Goal: Download file/media: Download file/media

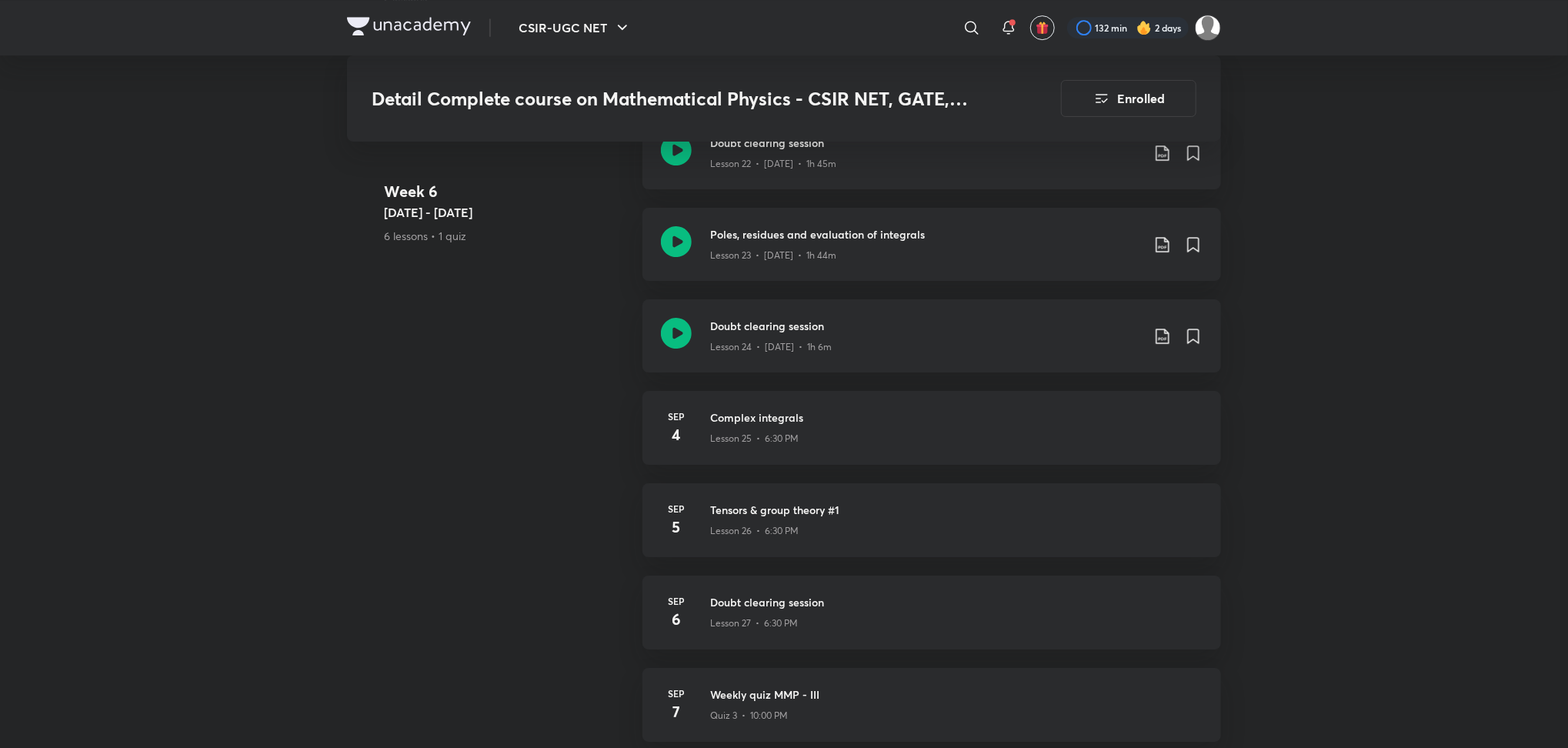
scroll to position [3397, 0]
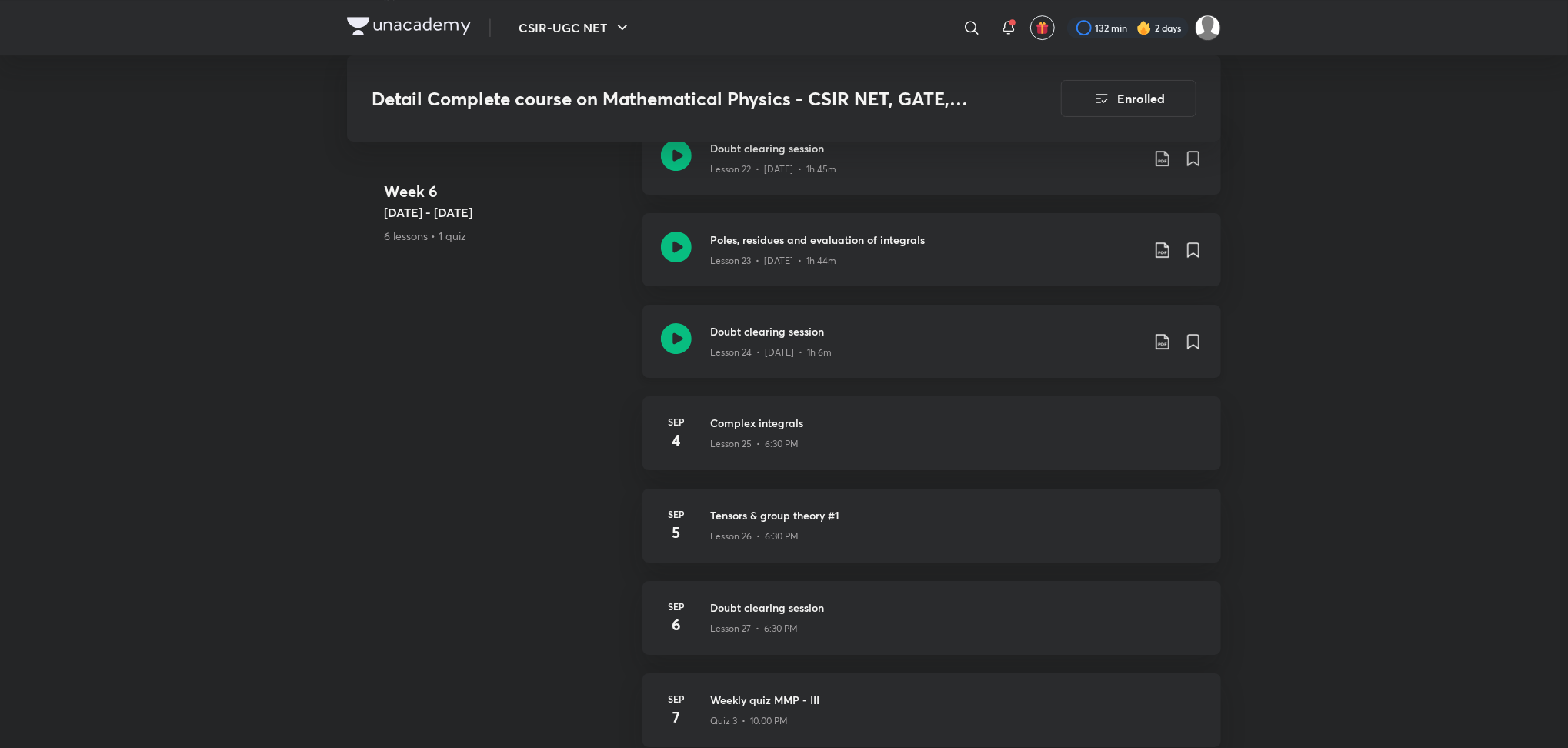
click at [672, 335] on icon at bounding box center [676, 339] width 30 height 30
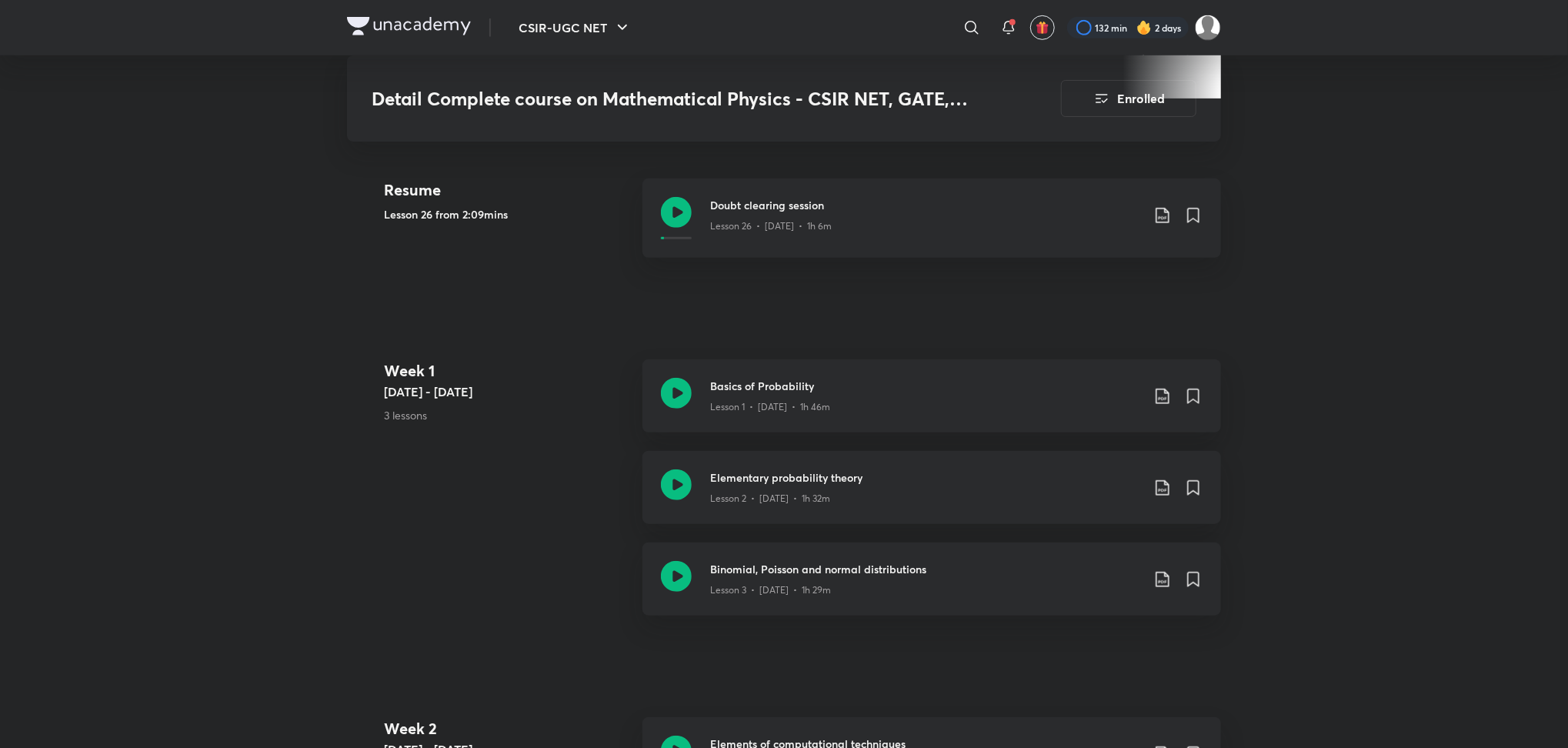
scroll to position [632, 0]
click at [1172, 222] on div "Doubt clearing session Lesson 26 • [DATE] • 1h 6m" at bounding box center [956, 218] width 492 height 36
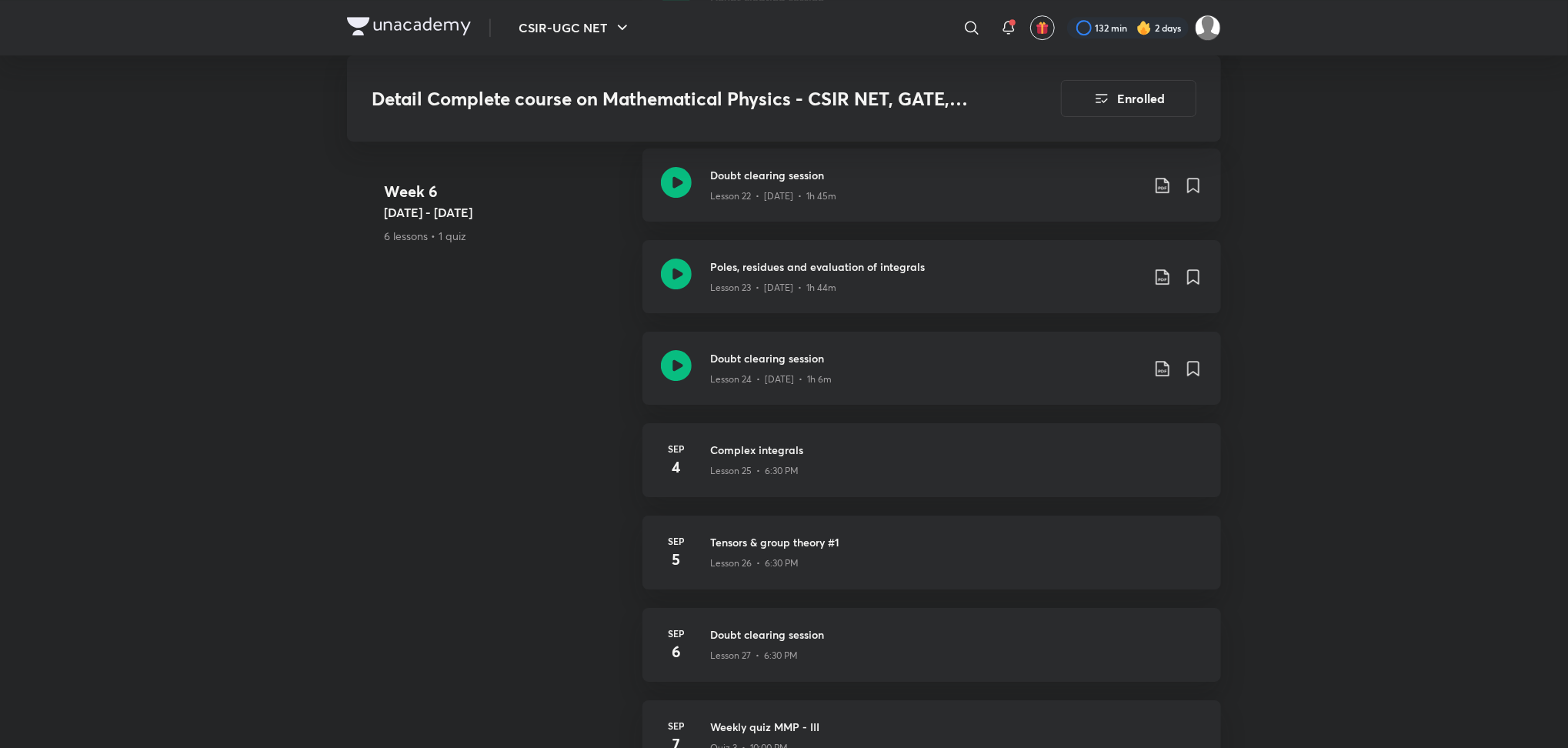
scroll to position [3374, 0]
click at [1161, 368] on icon at bounding box center [1162, 365] width 18 height 18
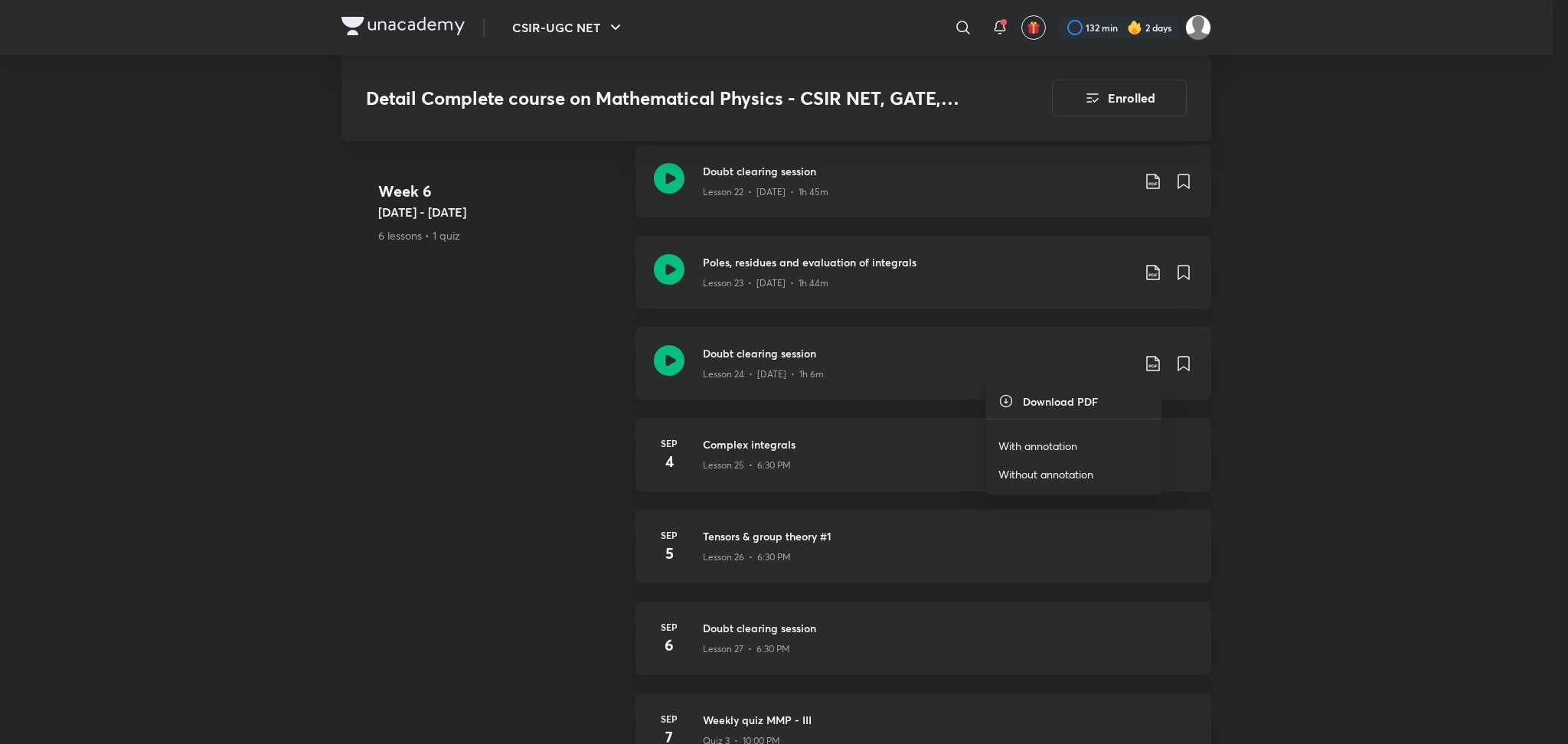
click at [1056, 441] on p "With annotation" at bounding box center [1038, 446] width 79 height 16
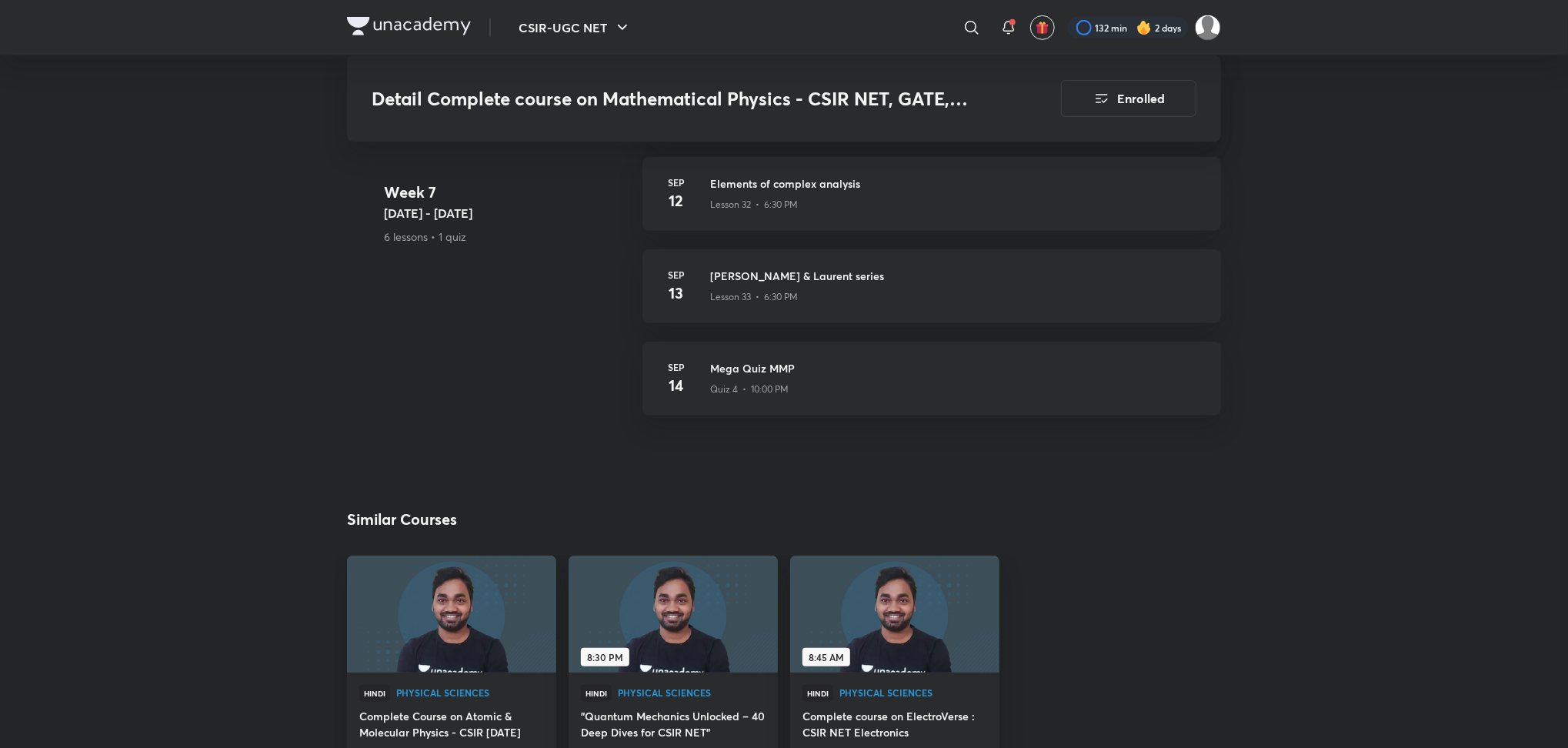
scroll to position [4460, 0]
